Goal: Task Accomplishment & Management: Complete application form

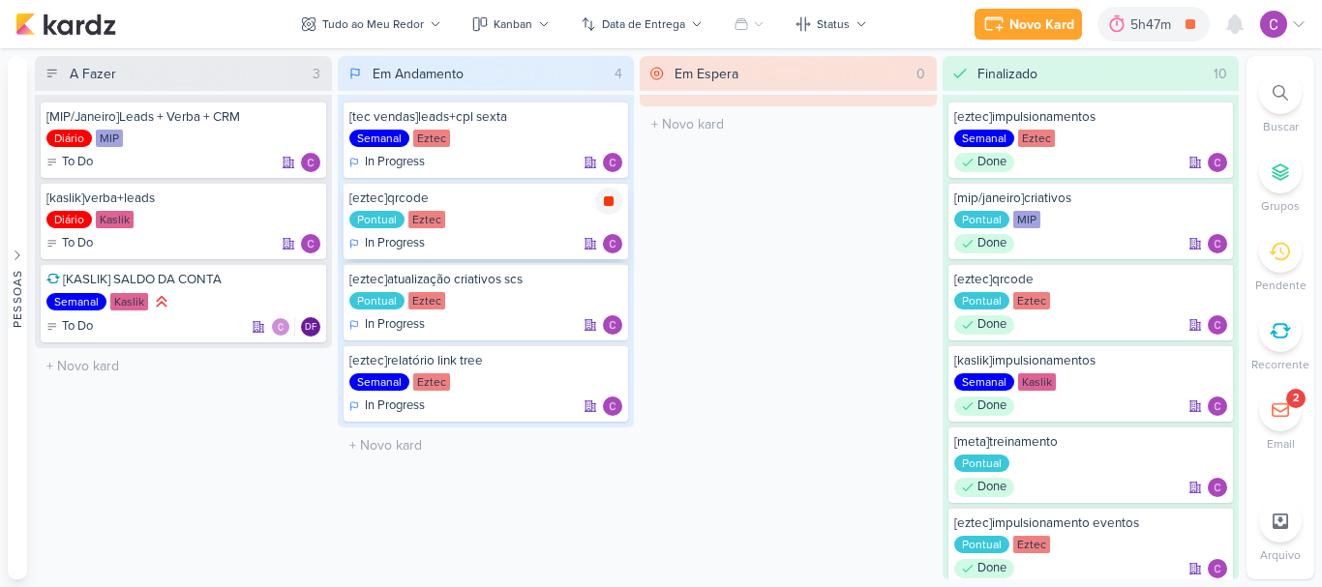
click at [610, 201] on icon at bounding box center [609, 201] width 10 height 10
click at [1140, 43] on div "Novo Kard Ctrl + k 5h47m Sessão desligada... Hoje 5h47m Semana 0h0m Mês 0h0m" at bounding box center [660, 24] width 1291 height 48
click at [1169, 27] on div "5h47m" at bounding box center [1180, 25] width 46 height 20
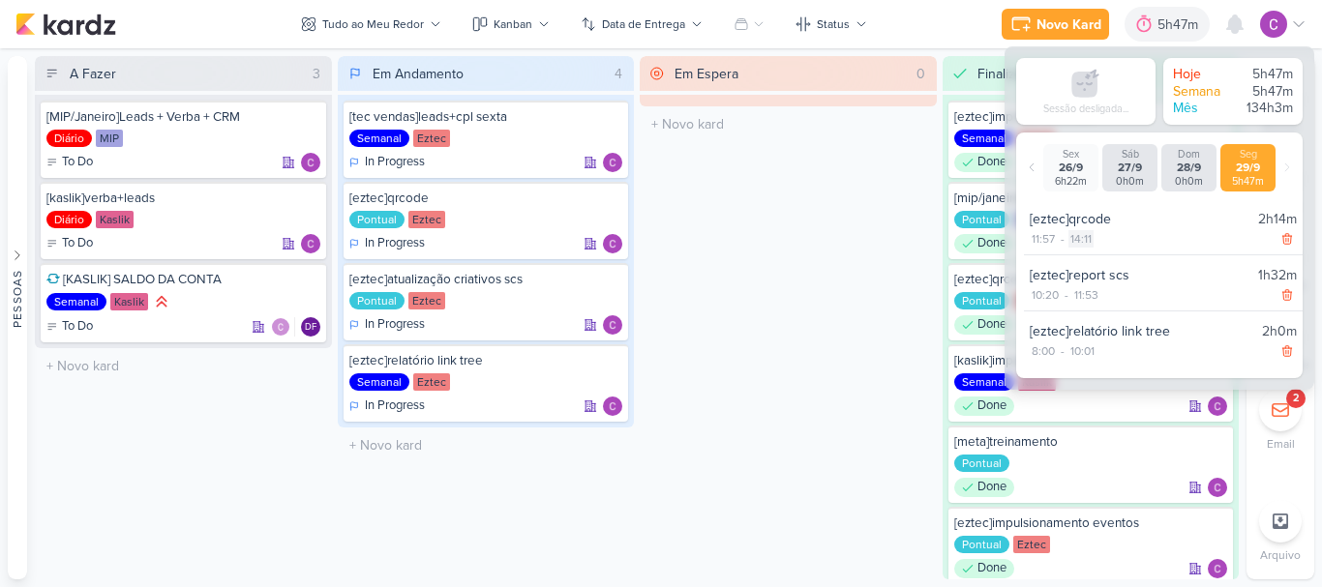
click at [1080, 241] on div "14:11" at bounding box center [1080, 238] width 25 height 17
select select "14"
select select "11"
click at [1081, 265] on select "00 01 02 03 04 05 06 07 08 09 10 11 12 13 14 15 16 17 18 19 20 21 22 23" at bounding box center [1081, 263] width 27 height 23
select select "12"
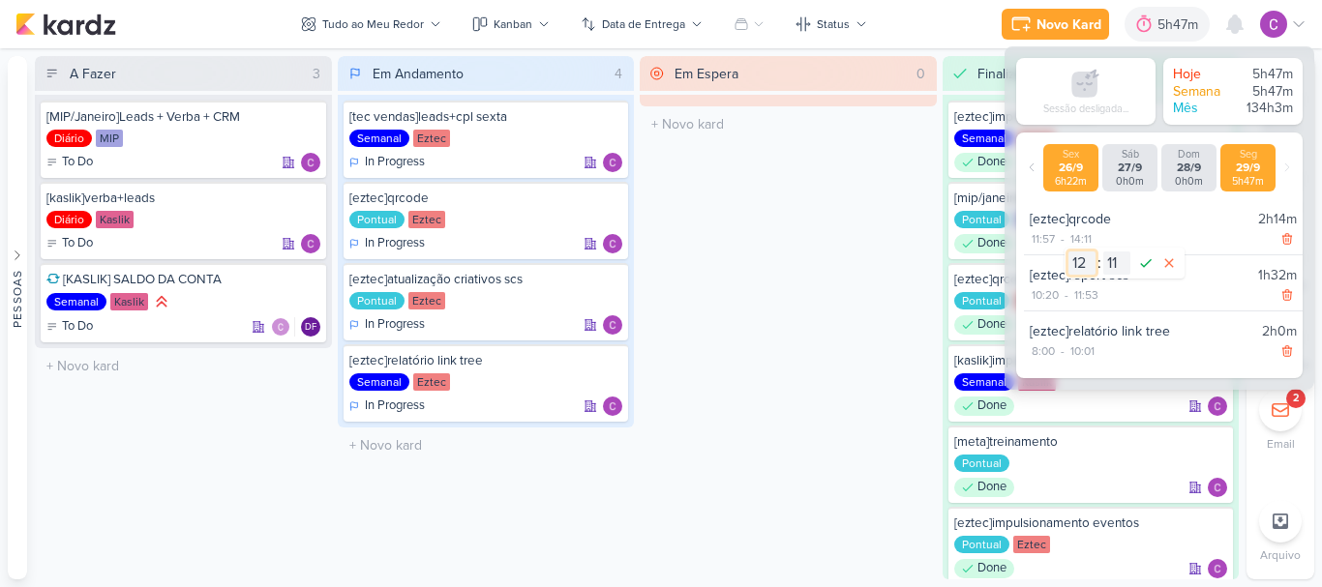
click at [1068, 252] on select "00 01 02 03 04 05 06 07 08 09 10 11 12 13 14 15 16 17 18 19 20 21 22 23" at bounding box center [1081, 263] width 27 height 23
click at [1111, 262] on select "00 01 02 03 04 05 06 07 08 09 10 11 12 13 14 15 16 17 18 19 20 21 22 23 24 25 2…" at bounding box center [1116, 263] width 27 height 23
select select "10"
click at [1103, 252] on select "00 01 02 03 04 05 06 07 08 09 10 11 12 13 14 15 16 17 18 19 20 21 22 23 24 25 2…" at bounding box center [1116, 263] width 27 height 23
click at [1142, 266] on icon at bounding box center [1146, 263] width 12 height 9
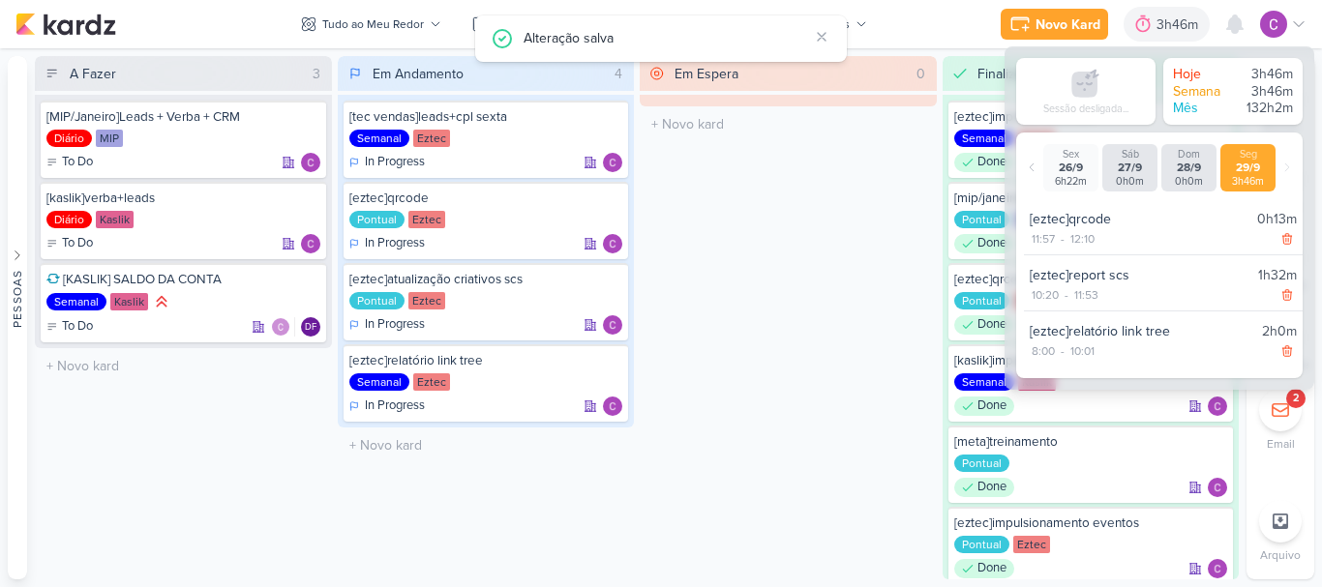
click at [820, 217] on div "Em Espera 0 O título do kard deve ter menos que 100 caracteres" at bounding box center [788, 318] width 297 height 524
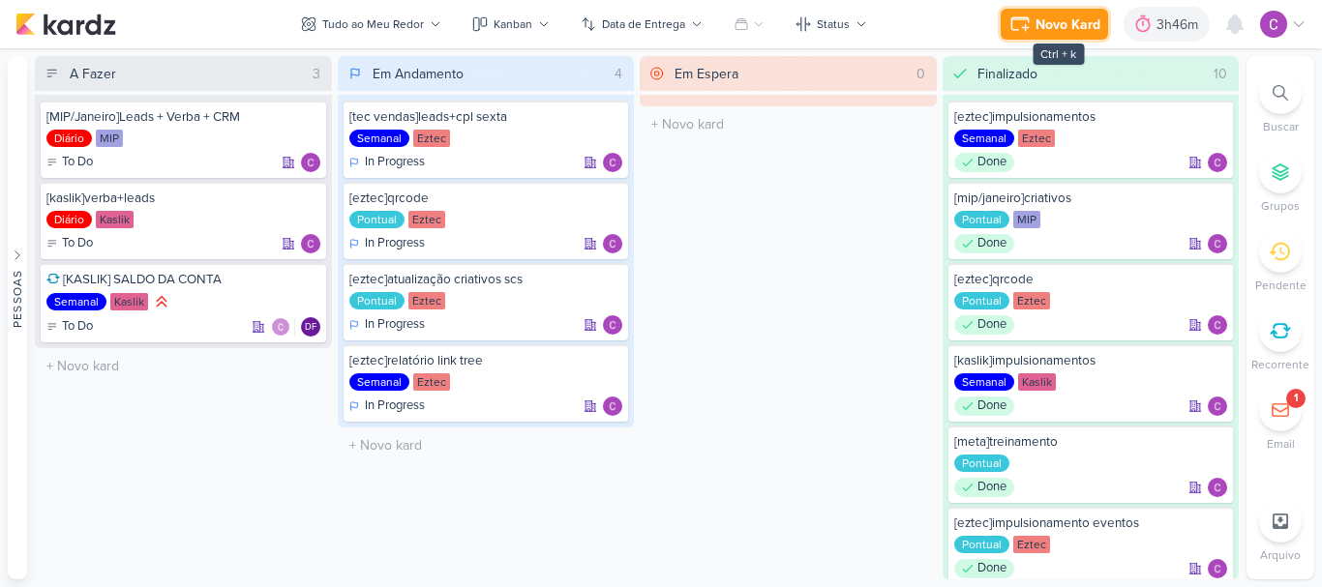
click at [1046, 15] on div "Novo Kard" at bounding box center [1068, 25] width 65 height 20
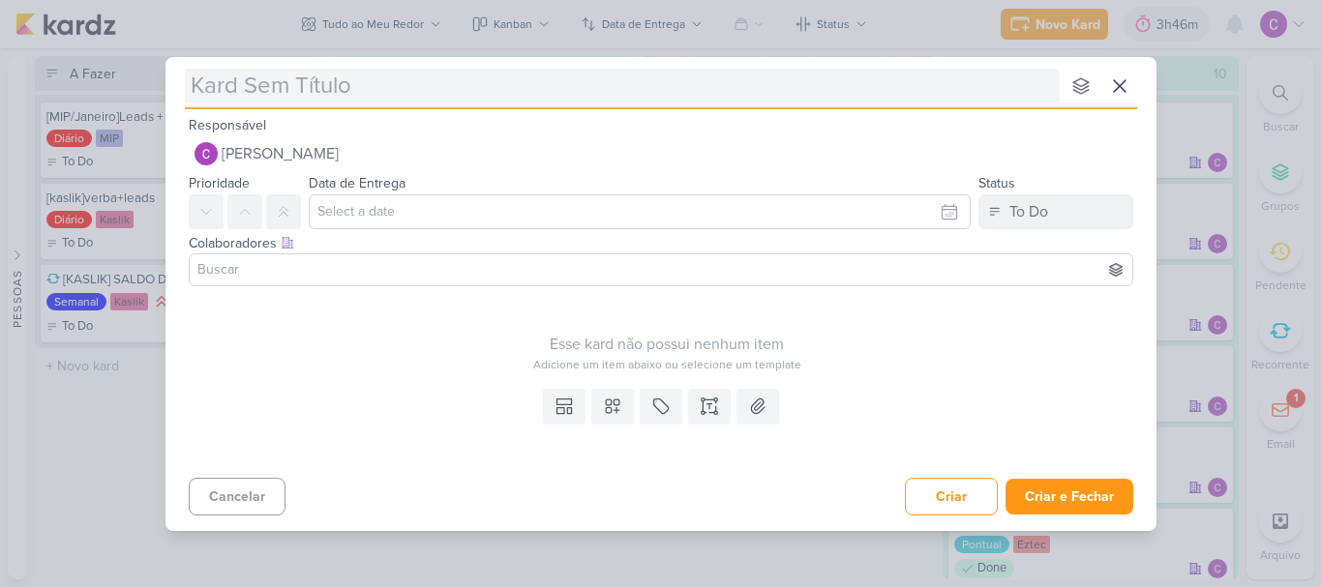
click at [618, 90] on input "text" at bounding box center [622, 86] width 875 height 35
type input "["
type input "[ezt"
type input "[eztec"
type input "[eztec]"
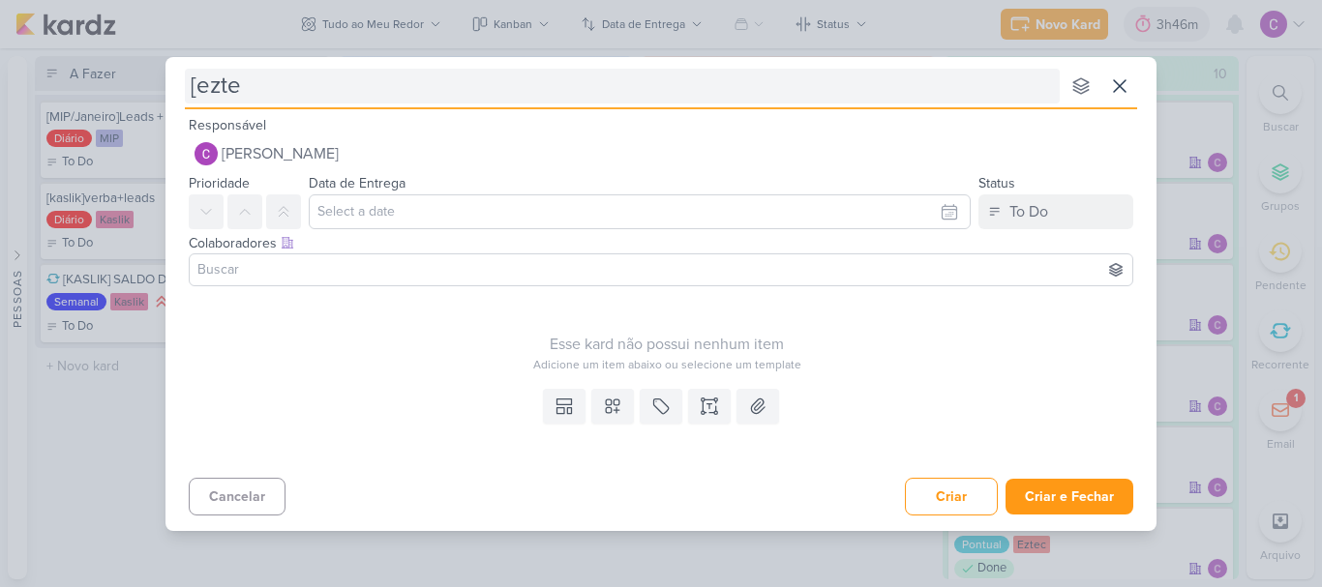
type input "[ezt"
type input "["
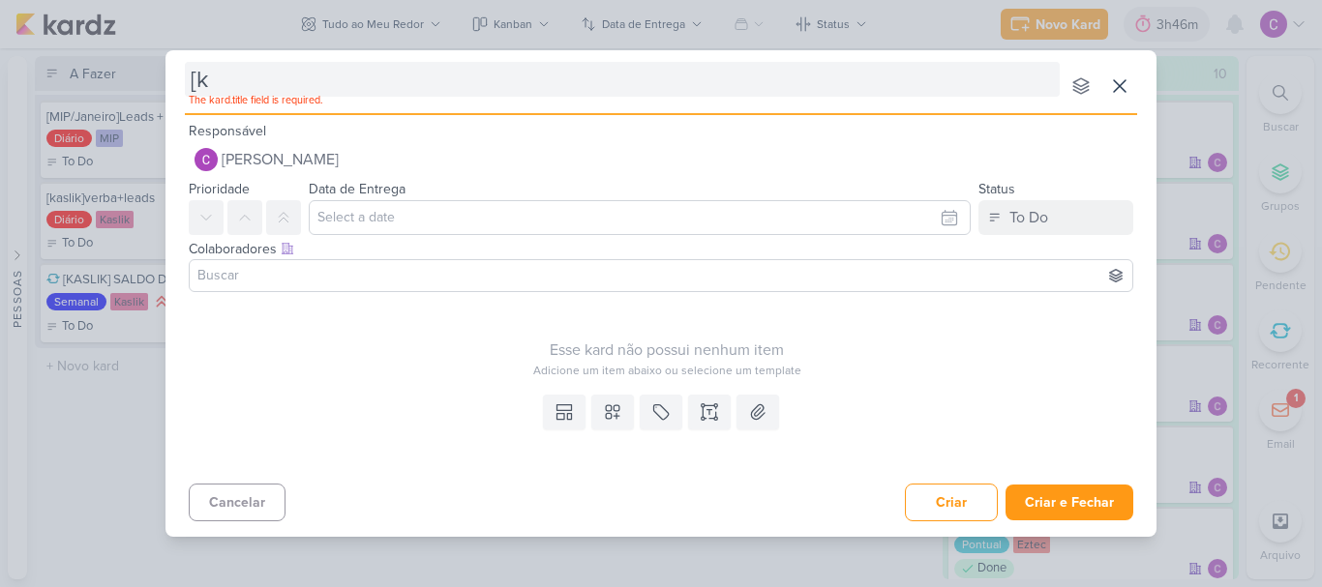
type input "[ka"
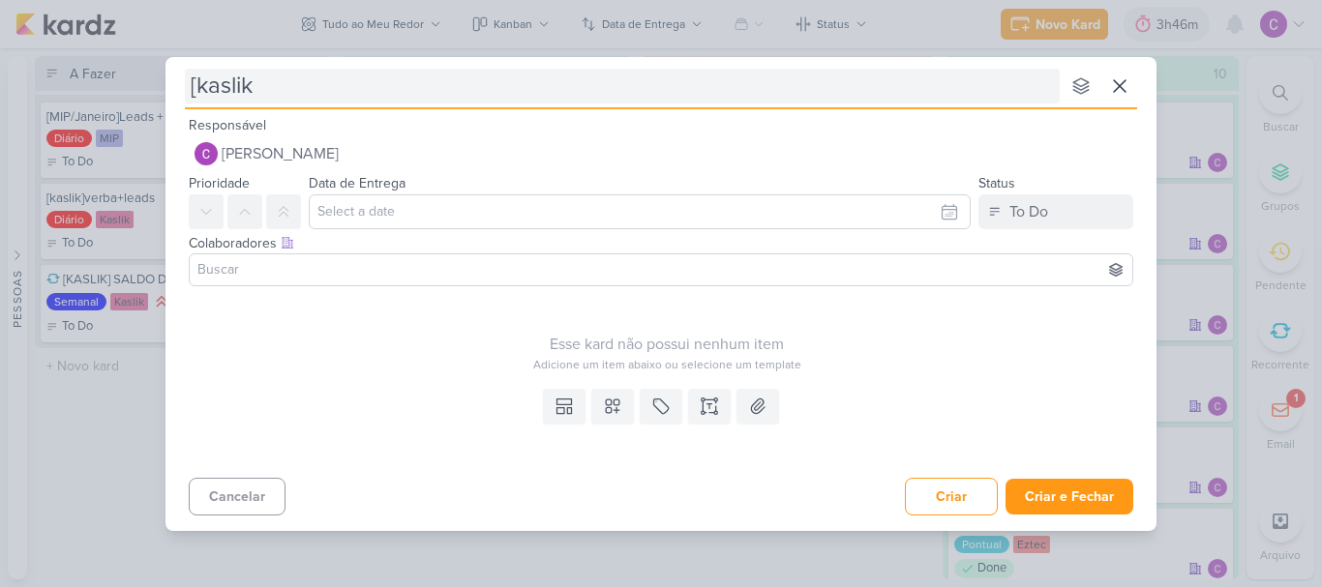
type input "[kaslik]"
type input "[kaslik]resumo s"
type input "[kaslik]resumo semanal"
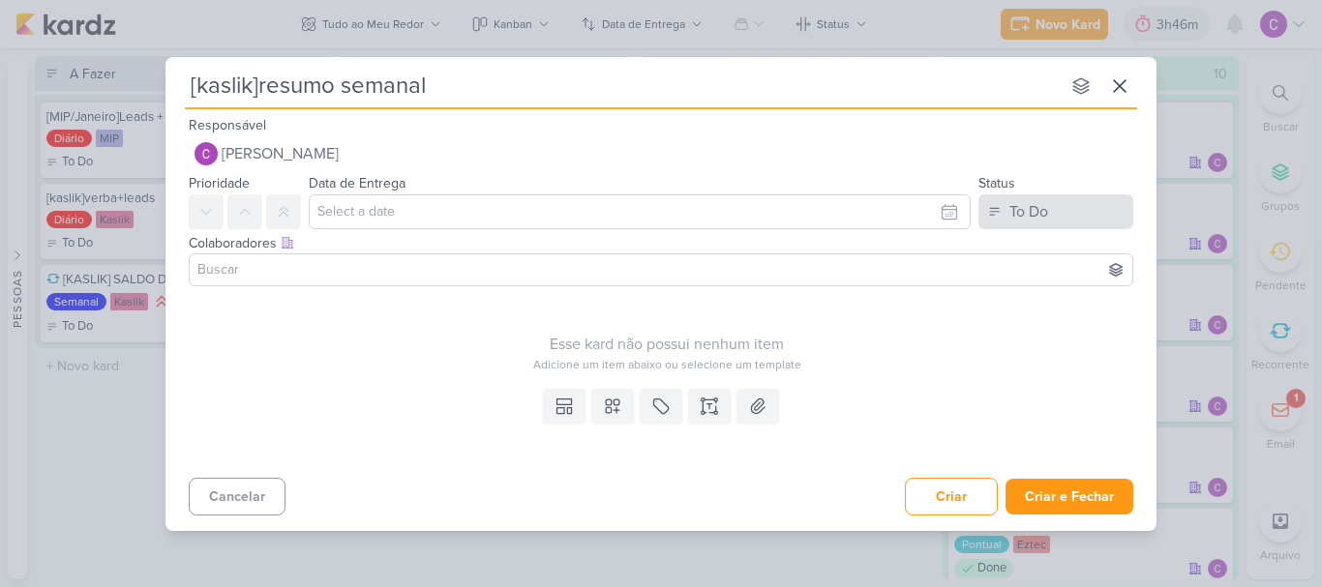
type input "[kaslik]resumo semanal"
drag, startPoint x: 1061, startPoint y: 205, endPoint x: 1055, endPoint y: 234, distance: 29.6
click at [1061, 208] on button "To Do" at bounding box center [1055, 212] width 155 height 35
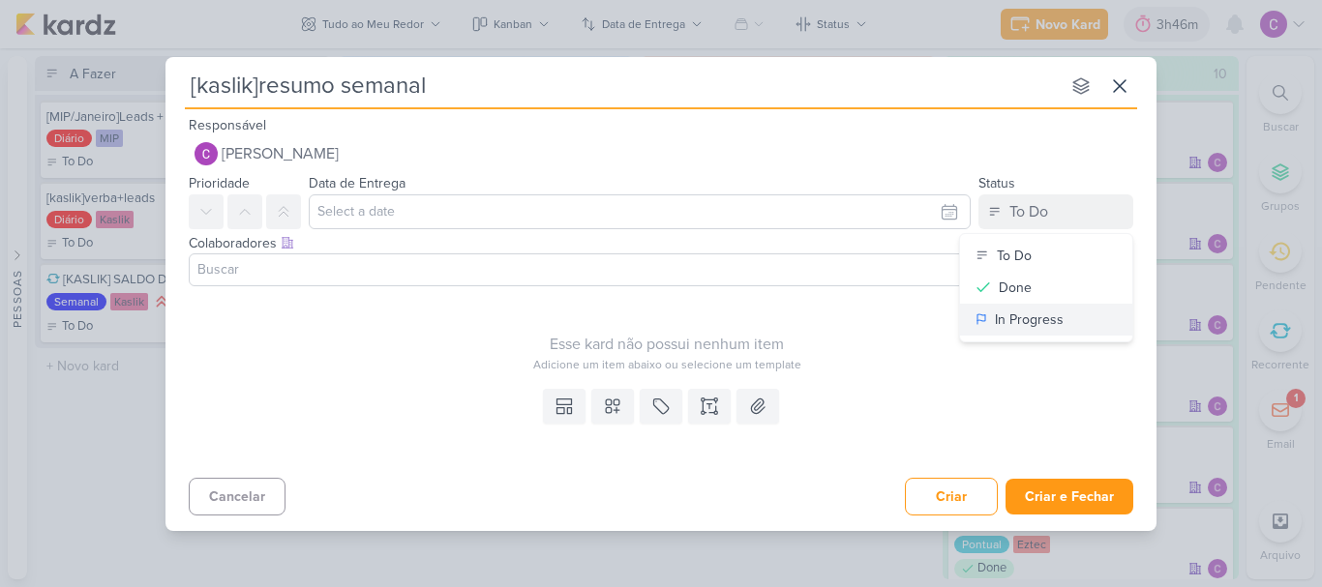
drag, startPoint x: 1031, startPoint y: 329, endPoint x: 850, endPoint y: 354, distance: 182.7
click at [1030, 329] on div "In Progress" at bounding box center [1029, 320] width 69 height 20
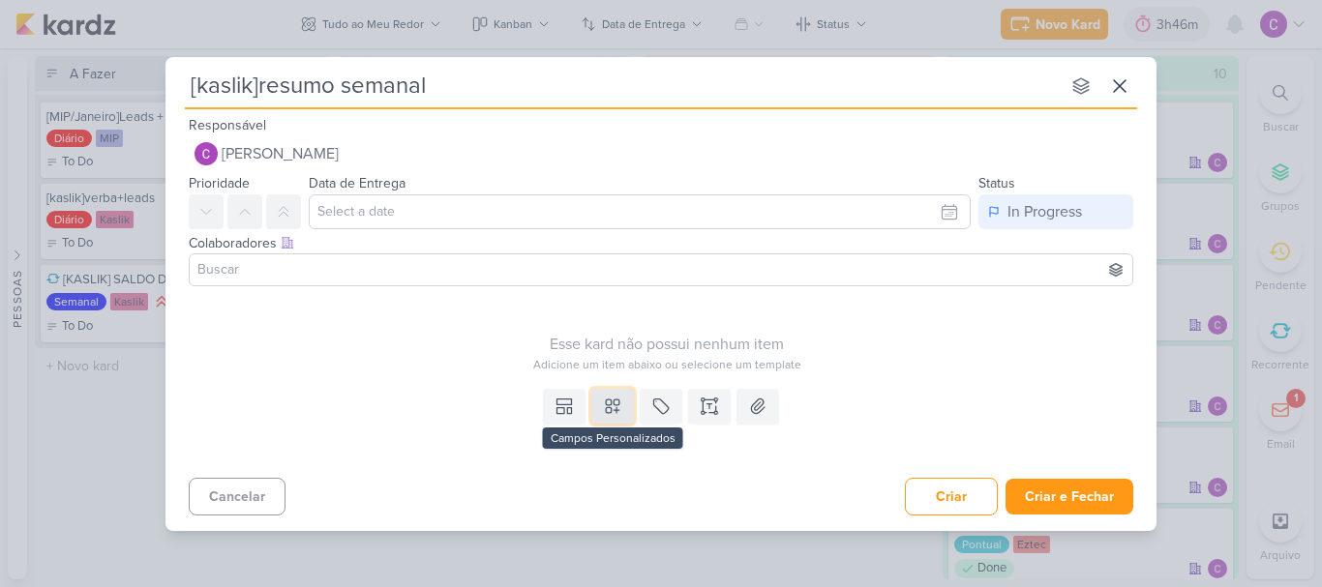
click at [619, 402] on icon at bounding box center [613, 407] width 14 height 14
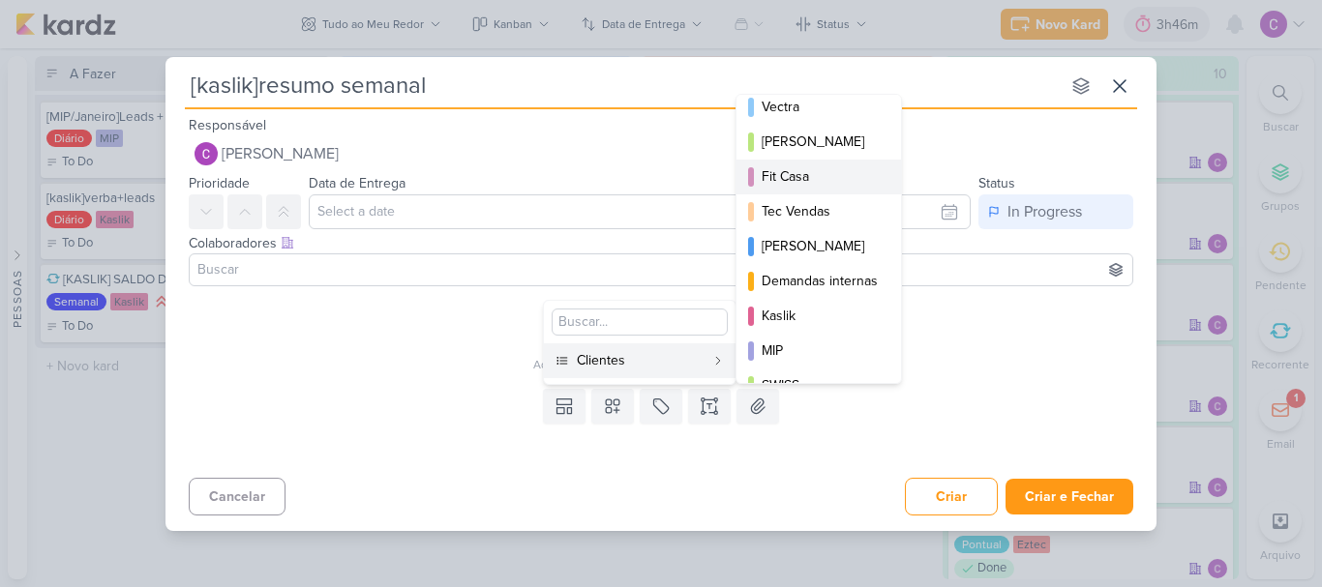
scroll to position [281, 0]
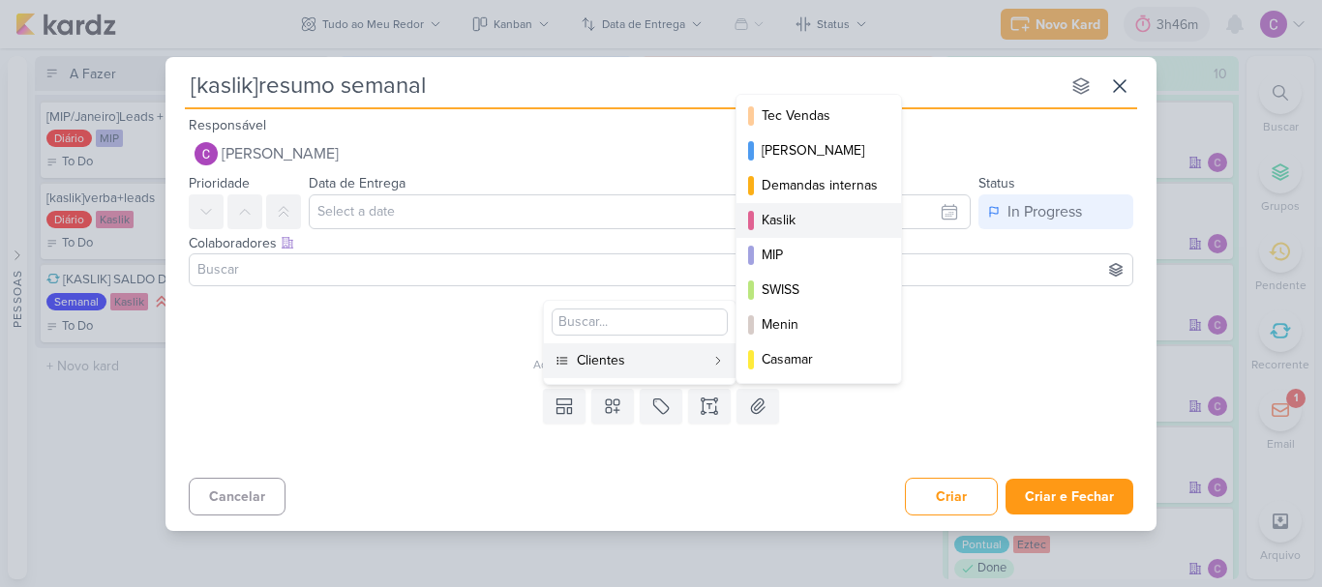
click at [787, 221] on div "Kaslik" at bounding box center [820, 220] width 116 height 20
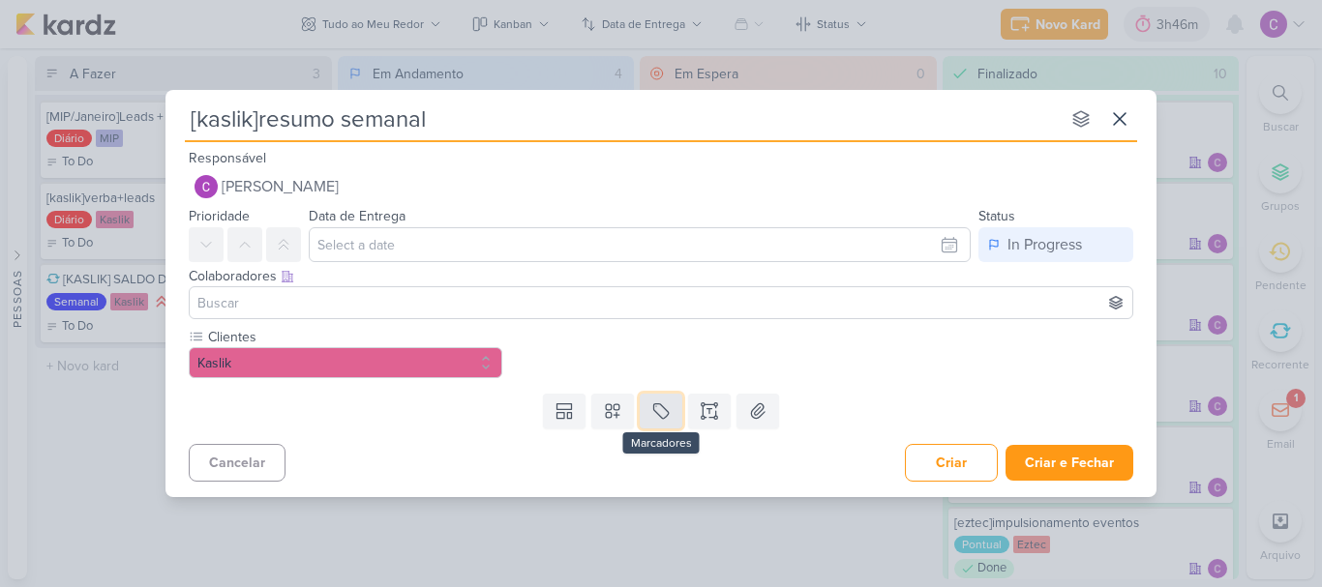
click at [663, 409] on icon at bounding box center [660, 411] width 19 height 19
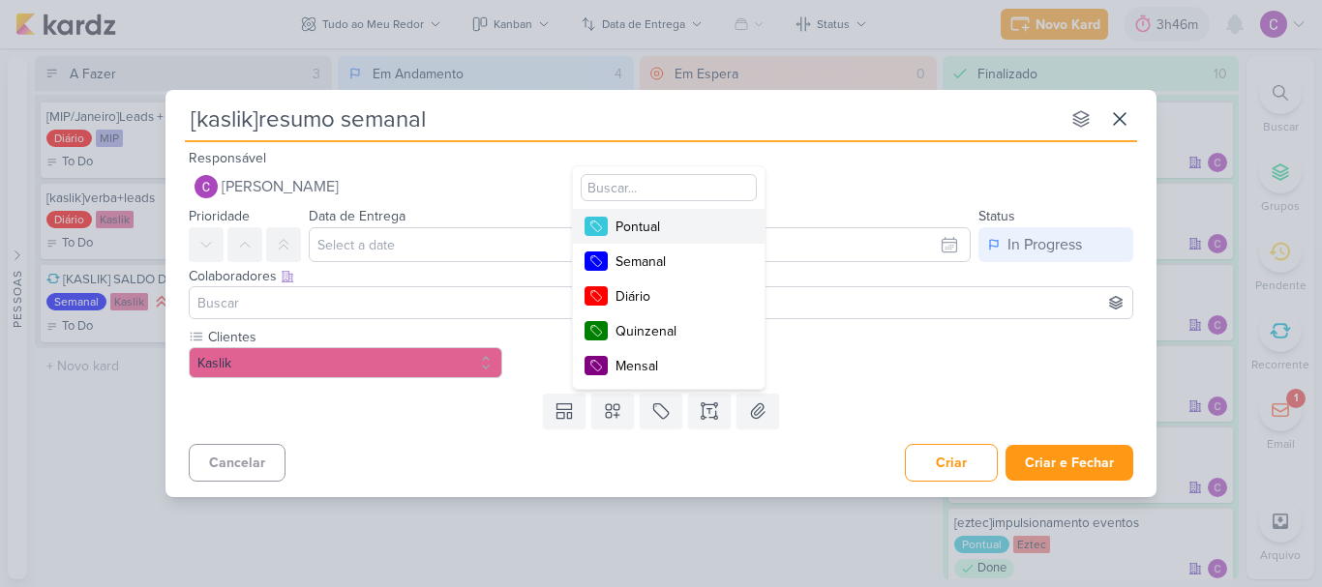
click at [647, 211] on button "Pontual" at bounding box center [669, 226] width 192 height 35
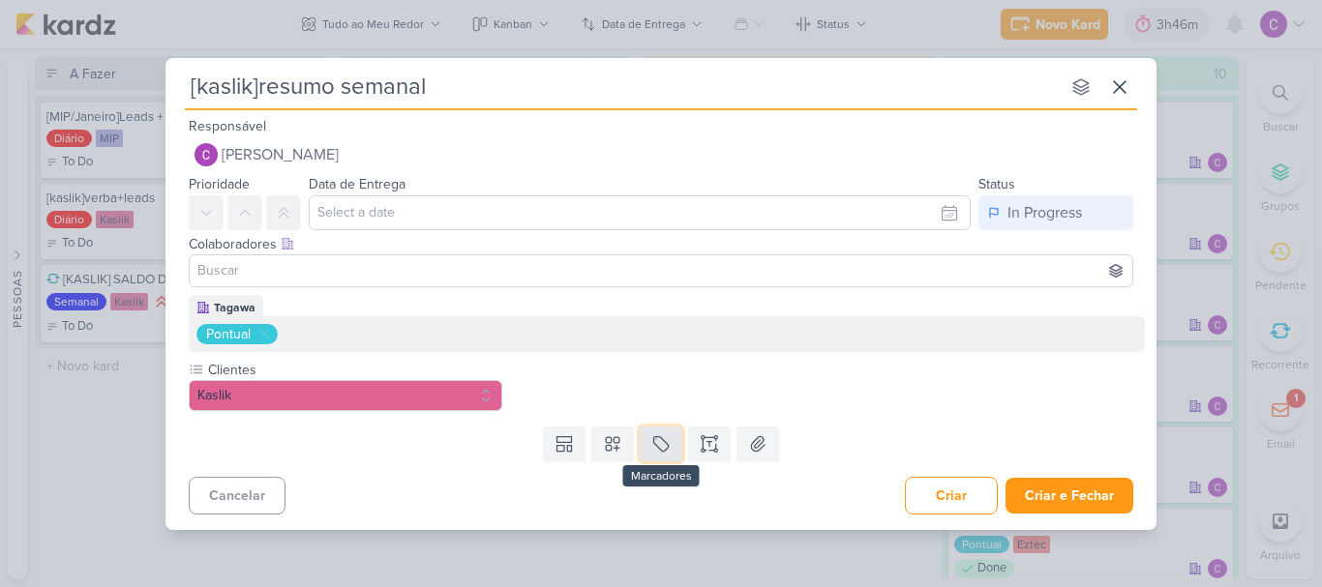
click at [667, 442] on icon at bounding box center [660, 444] width 19 height 19
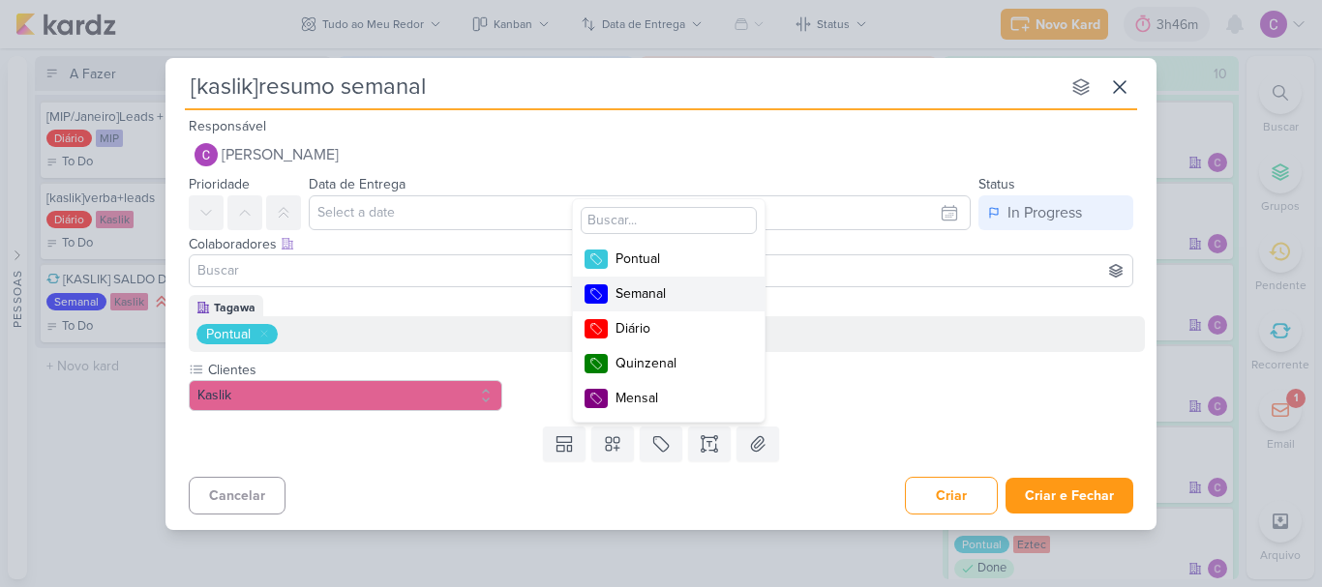
click at [654, 300] on div "Semanal" at bounding box center [679, 294] width 126 height 20
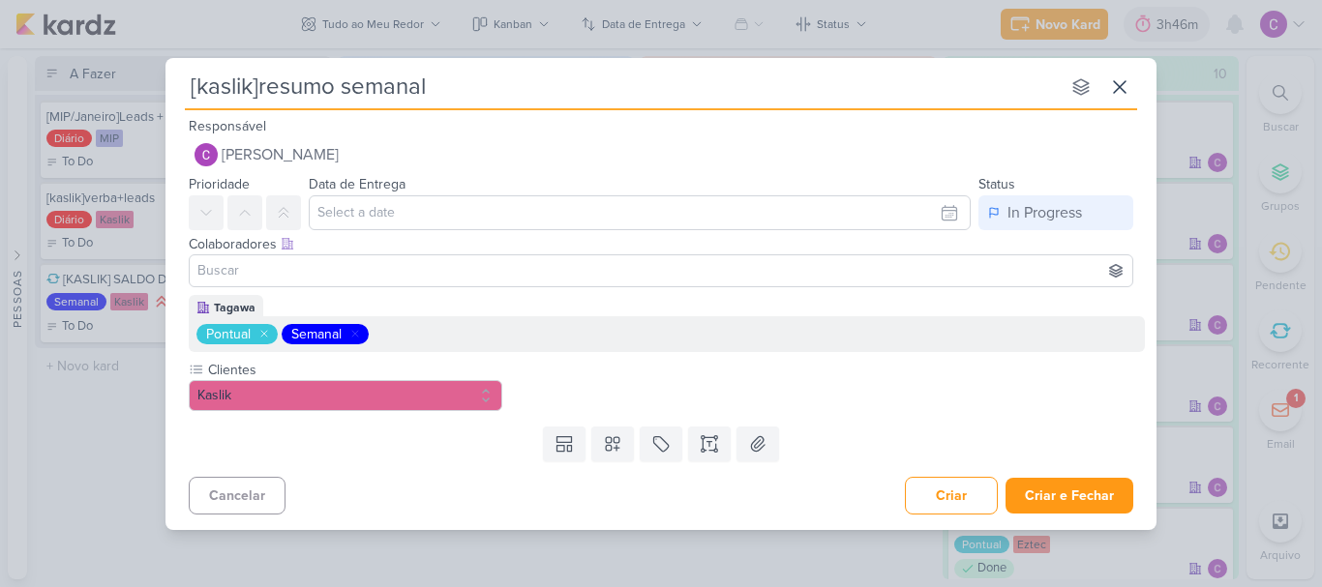
click at [261, 333] on icon at bounding box center [264, 334] width 12 height 12
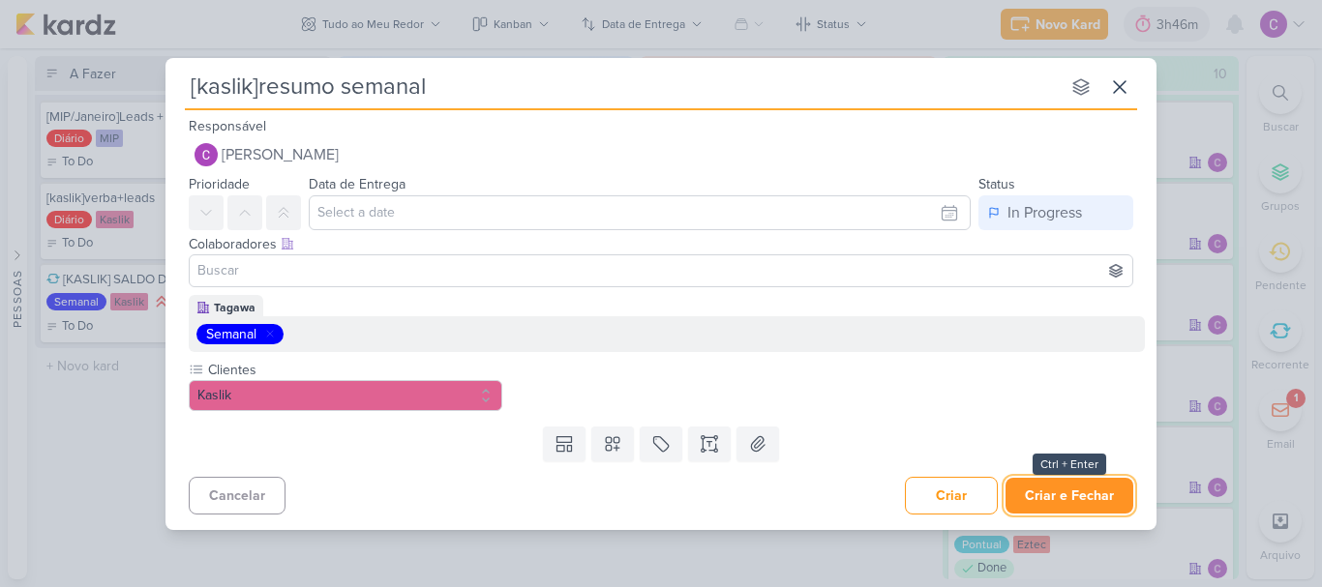
click at [1072, 496] on button "Criar e Fechar" at bounding box center [1070, 496] width 128 height 36
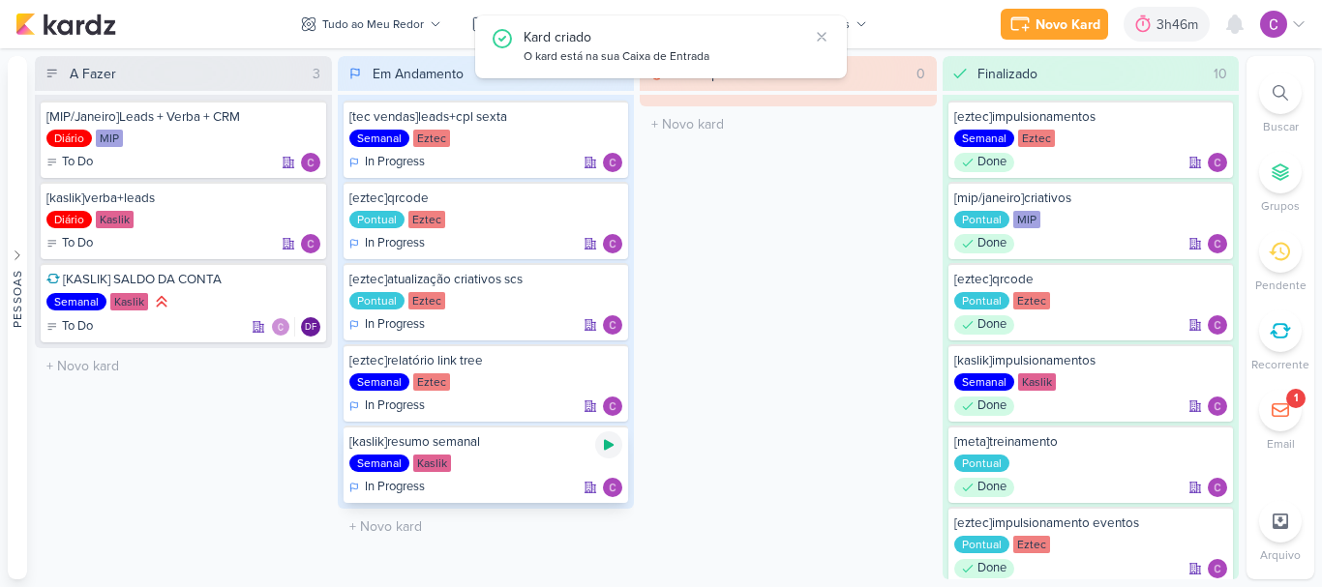
click at [613, 445] on icon at bounding box center [609, 445] width 10 height 11
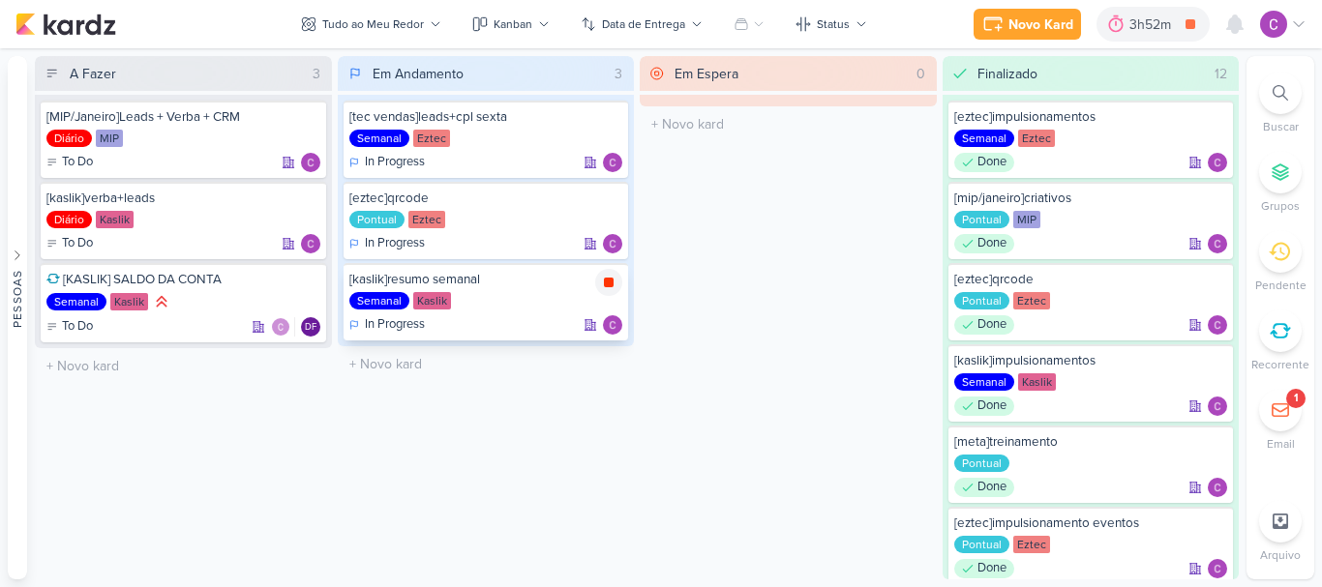
click at [615, 289] on icon at bounding box center [608, 282] width 15 height 15
drag, startPoint x: 612, startPoint y: 200, endPoint x: 555, endPoint y: 106, distance: 109.9
click at [612, 199] on icon at bounding box center [608, 201] width 15 height 15
click at [611, 199] on icon at bounding box center [609, 201] width 10 height 10
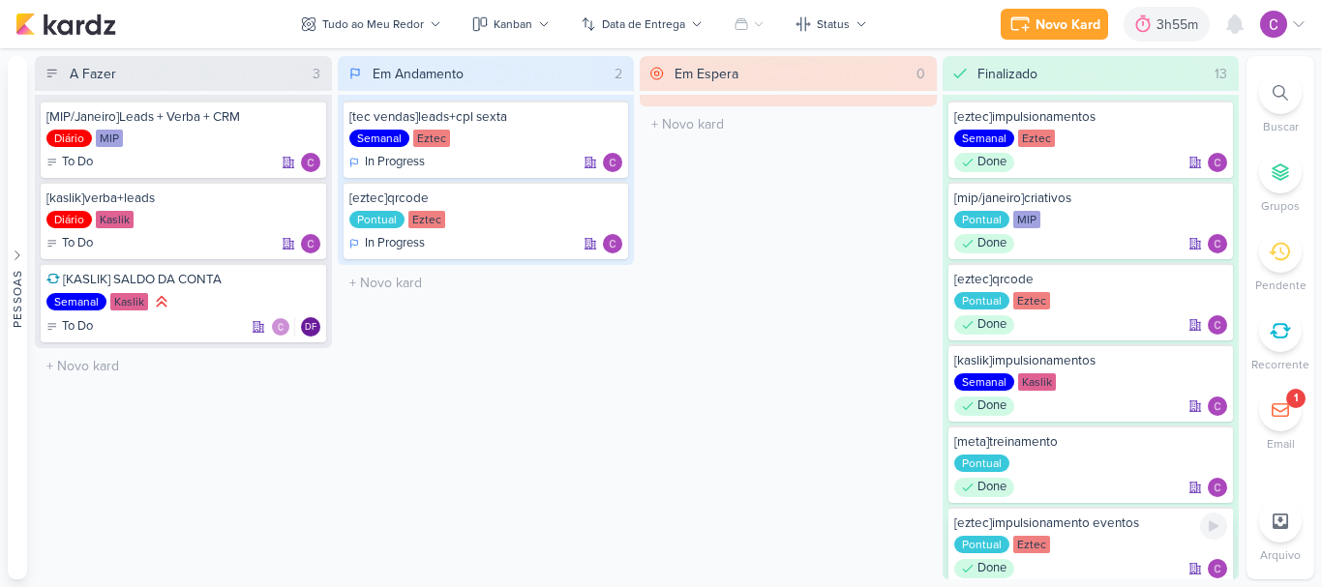
click at [1172, 510] on div "[eztec]impulsionamento eventos Pontual Eztec Done" at bounding box center [1090, 545] width 285 height 77
click at [304, 196] on icon at bounding box center [306, 201] width 15 height 15
click at [587, 472] on div "Em Andamento 2 [tec vendas]leads+cpl sexta Semanal Eztec In Progress" at bounding box center [486, 318] width 297 height 524
drag, startPoint x: 306, startPoint y: 201, endPoint x: 294, endPoint y: 173, distance: 30.4
click at [306, 201] on icon at bounding box center [307, 201] width 10 height 10
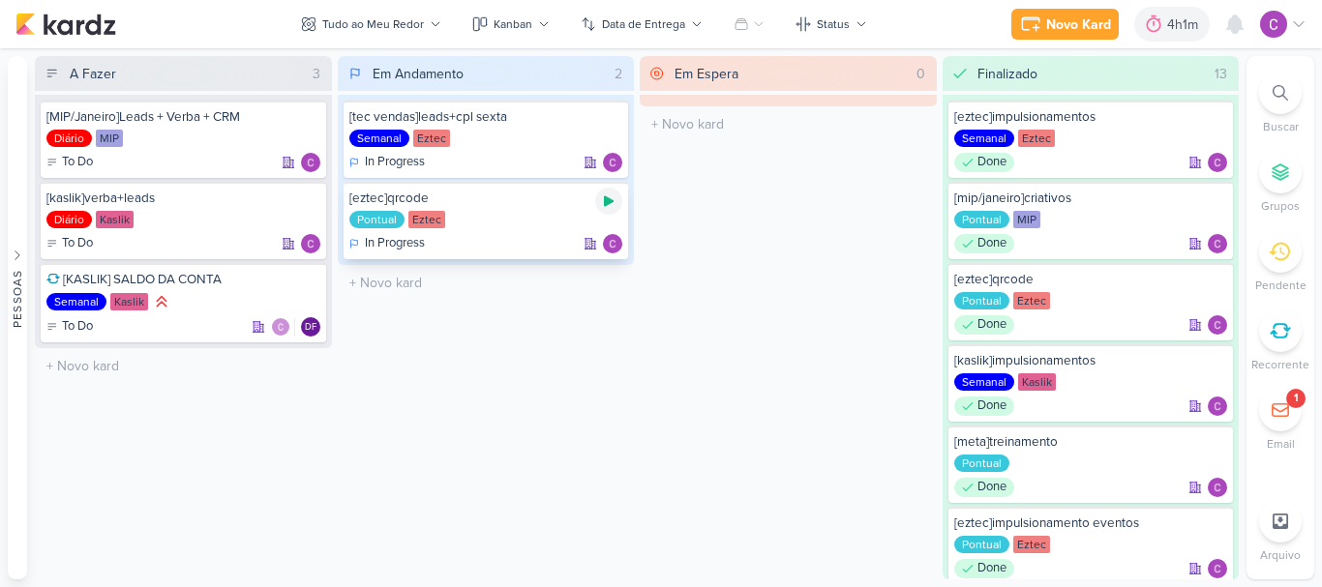
click at [613, 209] on div at bounding box center [608, 201] width 27 height 27
click at [1145, 22] on div "4h1m" at bounding box center [1158, 25] width 37 height 20
click at [814, 334] on div "Em Espera 0 O título do kard deve ter menos que 100 caracteres" at bounding box center [788, 318] width 297 height 524
